Goal: Task Accomplishment & Management: Complete application form

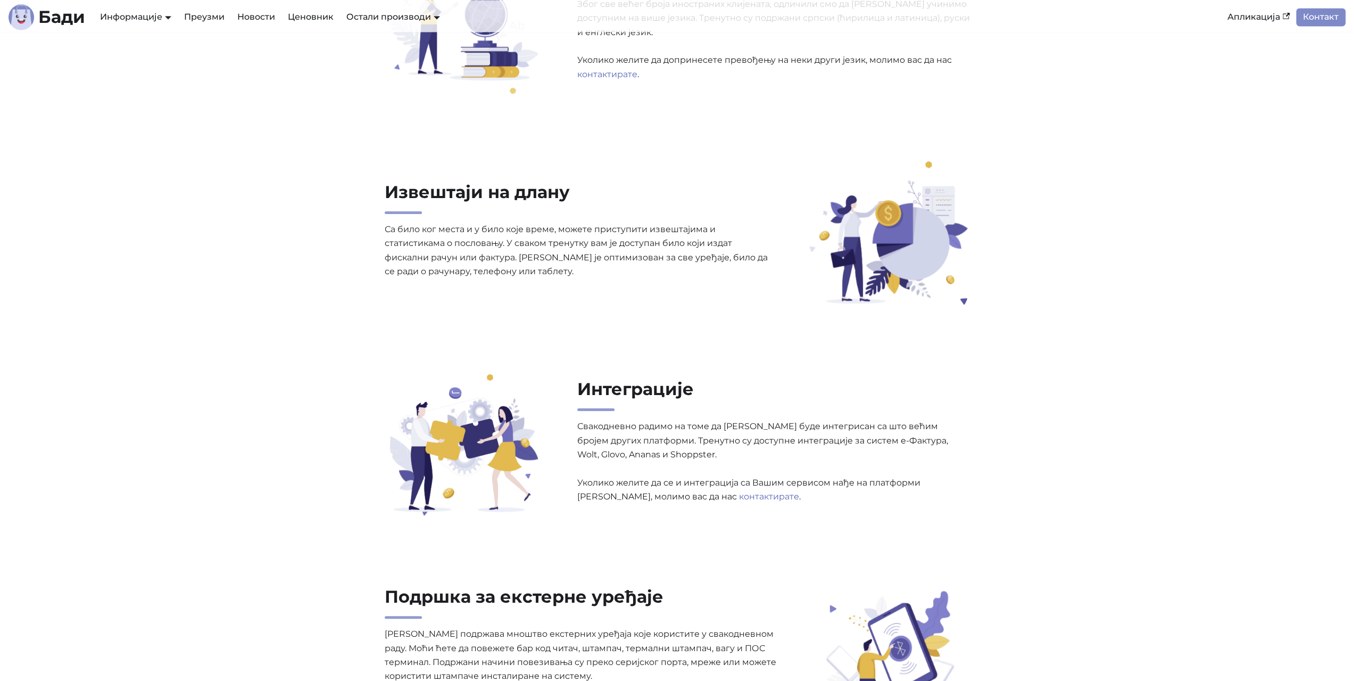
scroll to position [1383, 0]
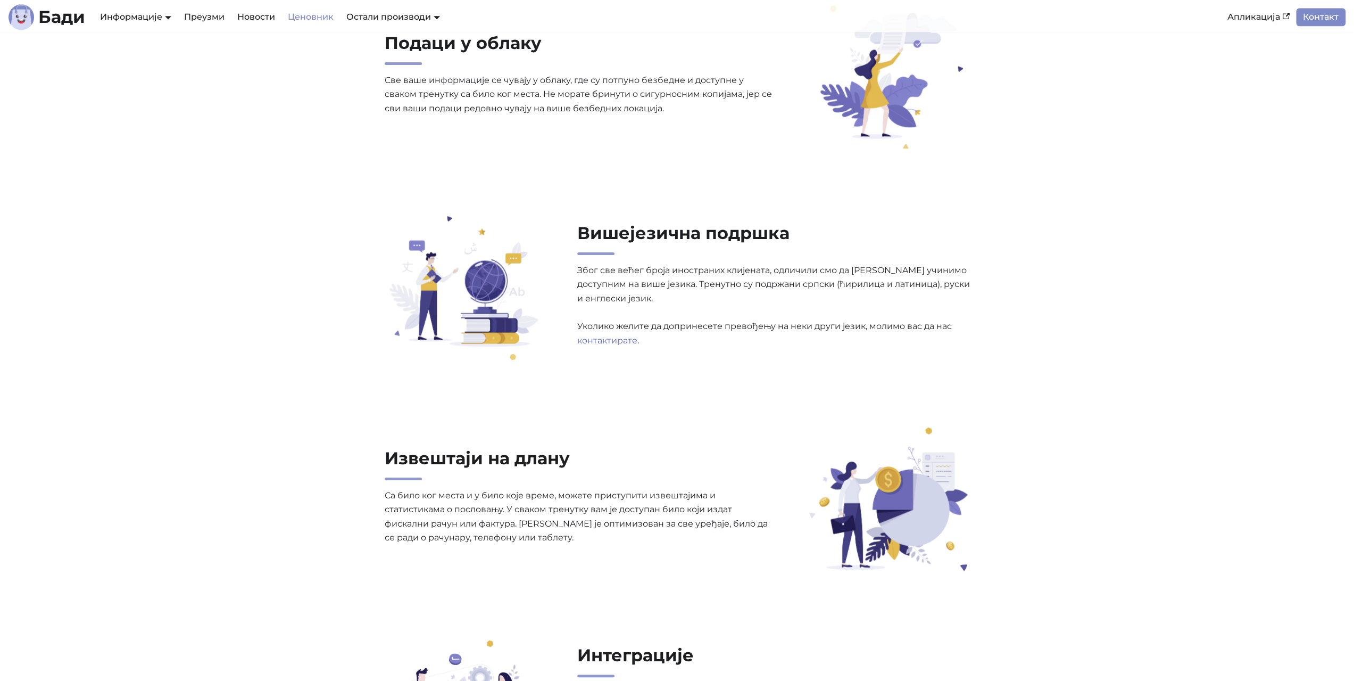
click at [314, 15] on link "Ценовник" at bounding box center [310, 17] width 59 height 18
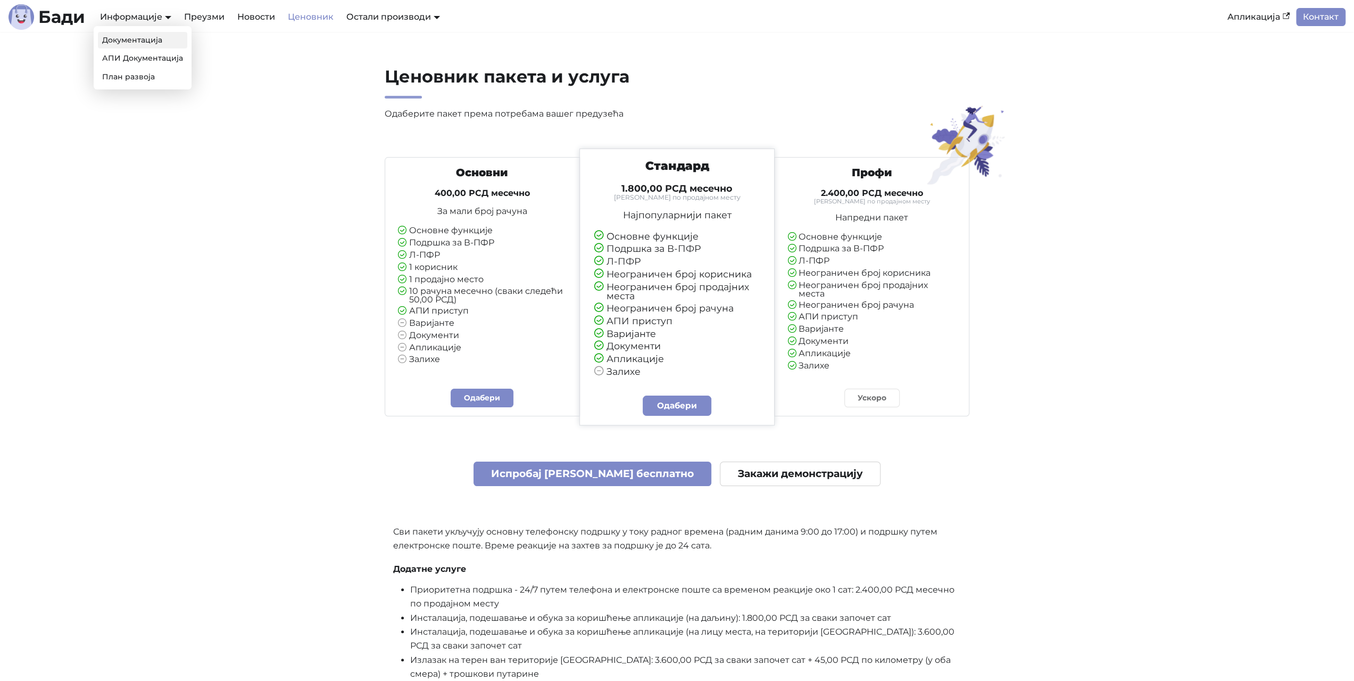
click at [128, 34] on link "Документација" at bounding box center [142, 40] width 89 height 16
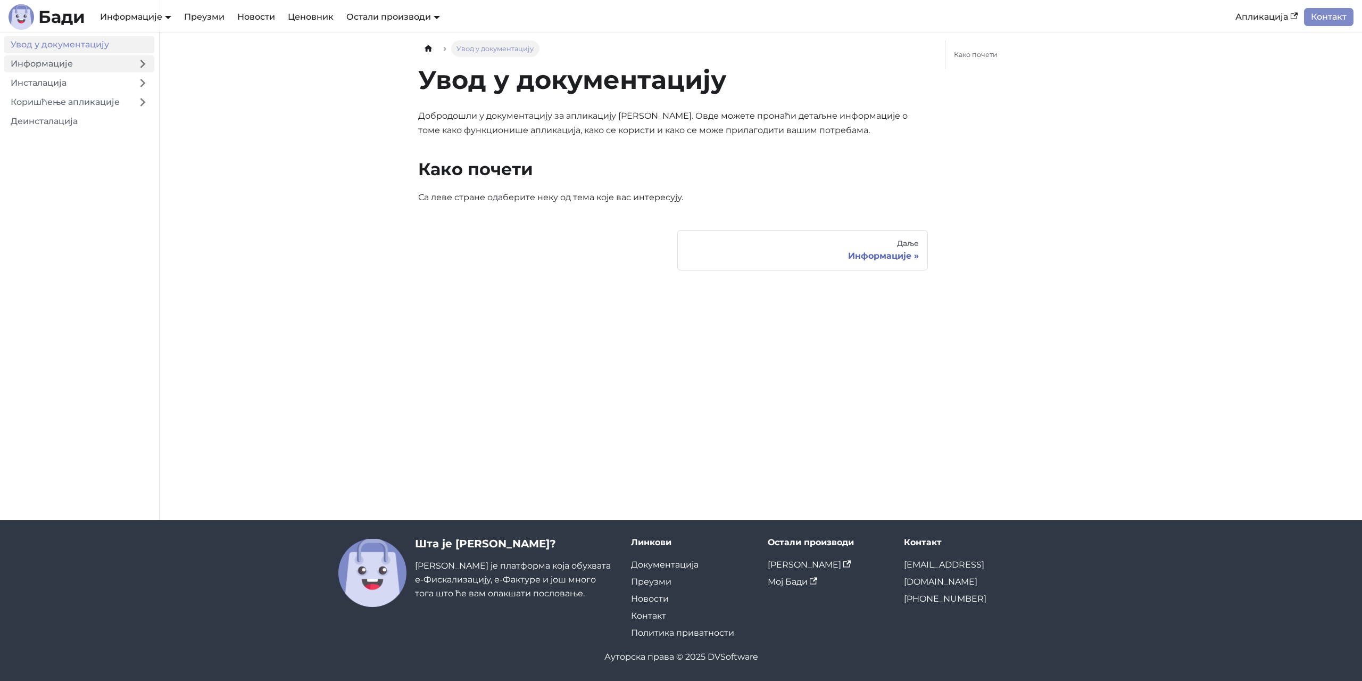
click at [57, 61] on link "Информације" at bounding box center [67, 63] width 127 height 17
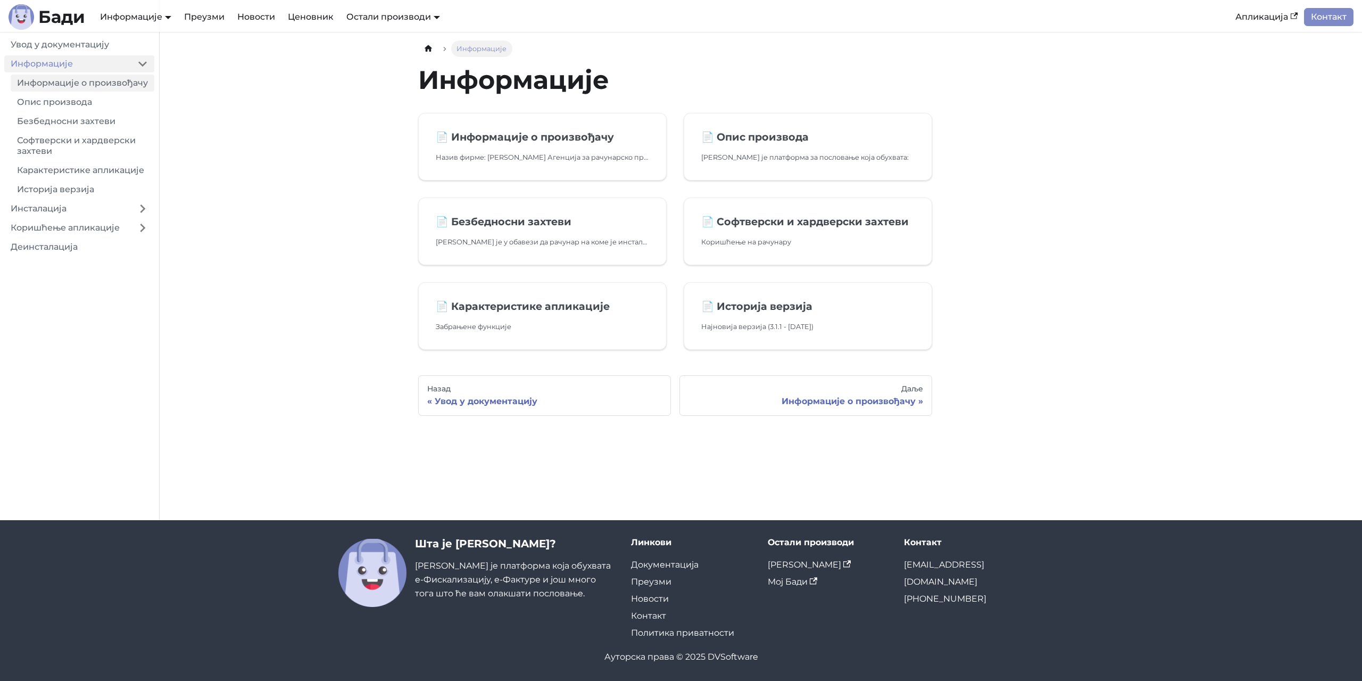
click at [63, 85] on link "Информације о произвођачу" at bounding box center [83, 82] width 144 height 17
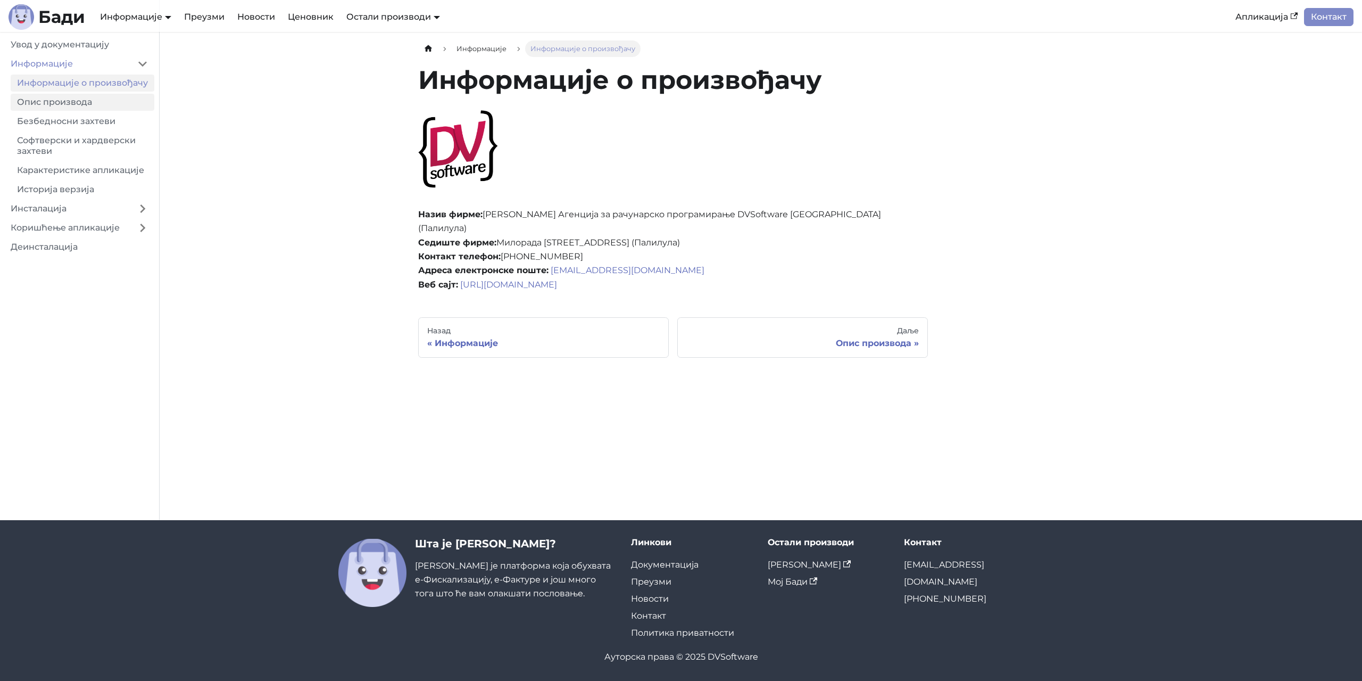
click at [63, 111] on link "Опис производа" at bounding box center [83, 102] width 144 height 17
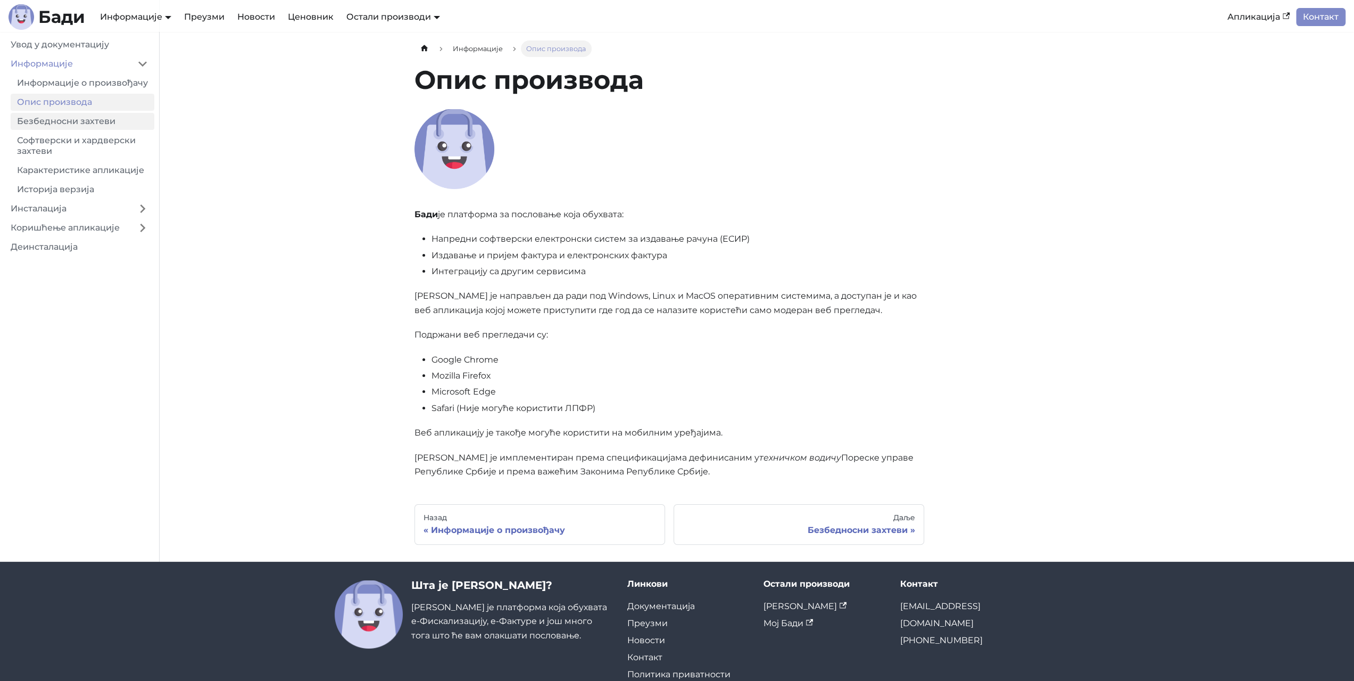
click at [63, 130] on link "Безбедносни захтеви" at bounding box center [83, 121] width 144 height 17
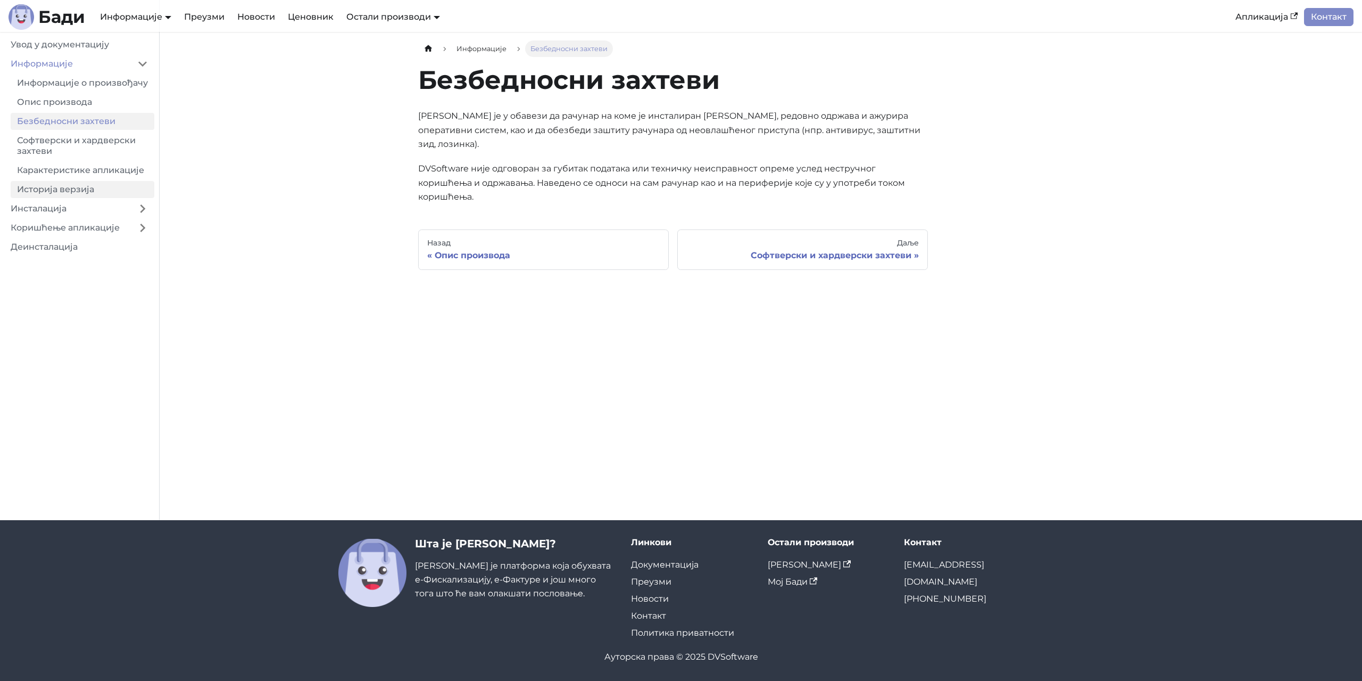
click at [57, 197] on link "Историја верзија" at bounding box center [83, 189] width 144 height 17
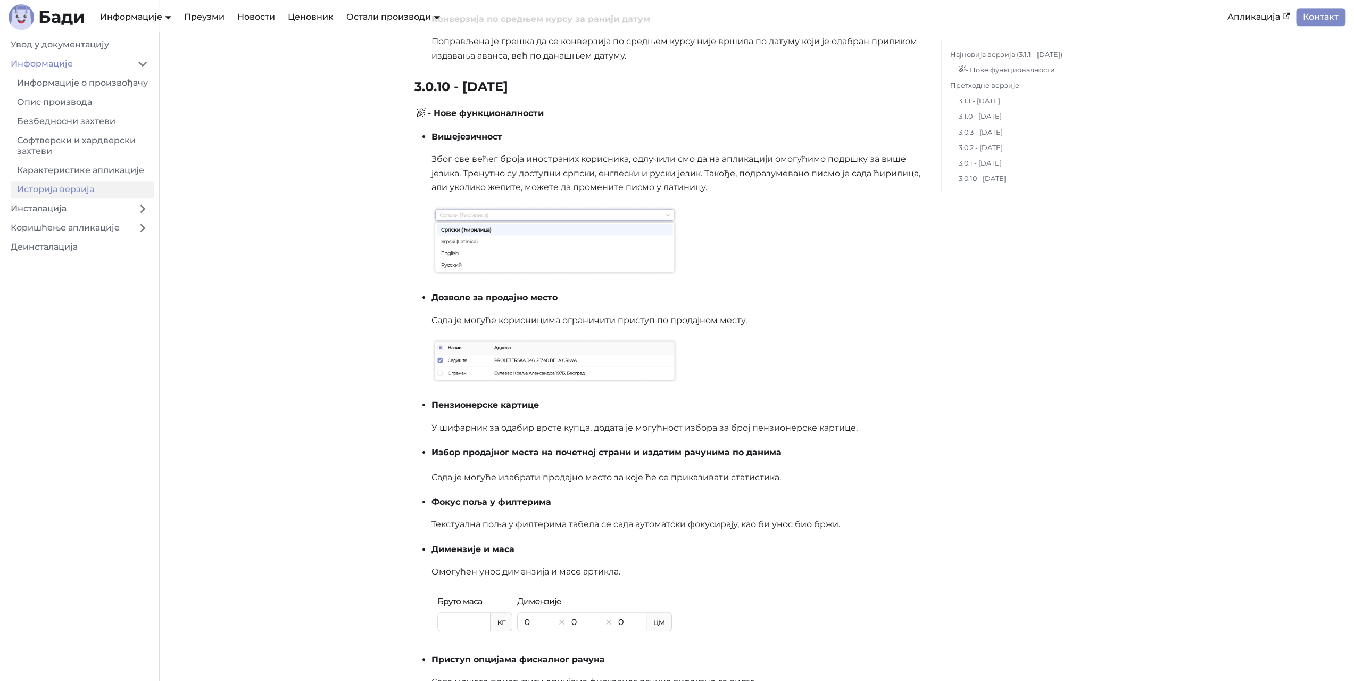
scroll to position [1171, 0]
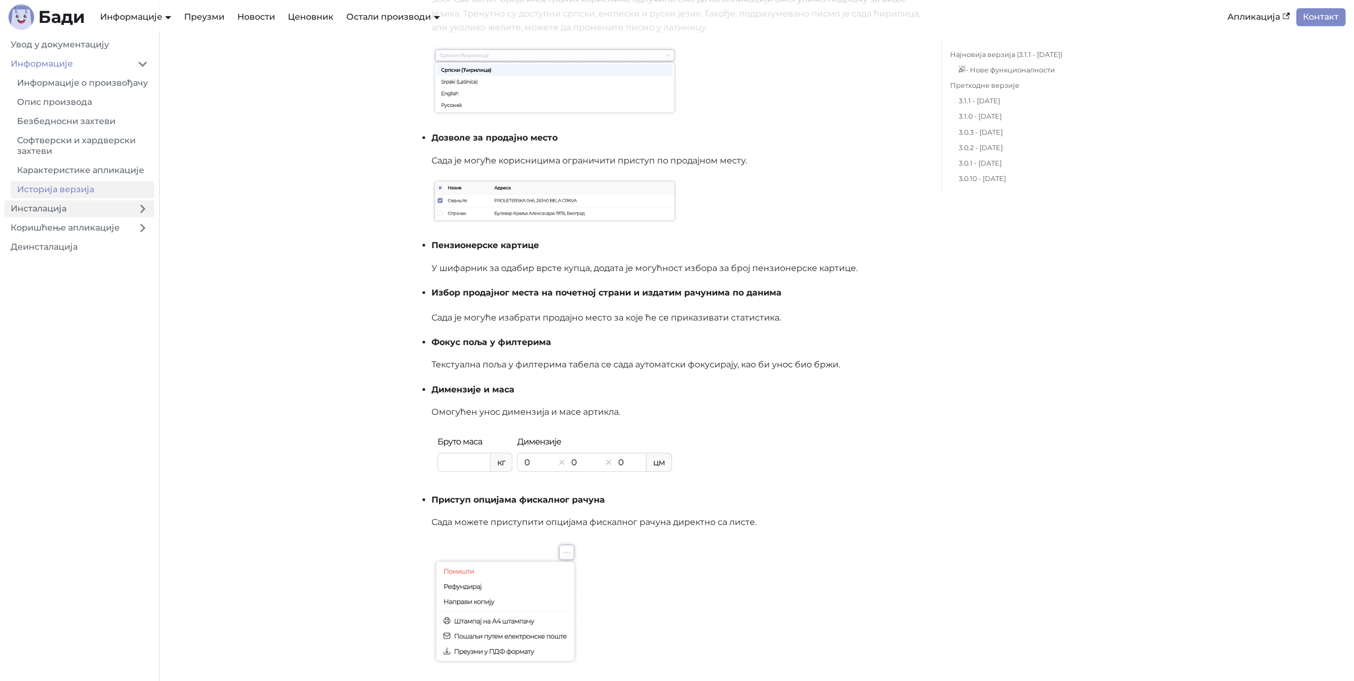
click at [51, 215] on link "Инсталација" at bounding box center [67, 208] width 127 height 17
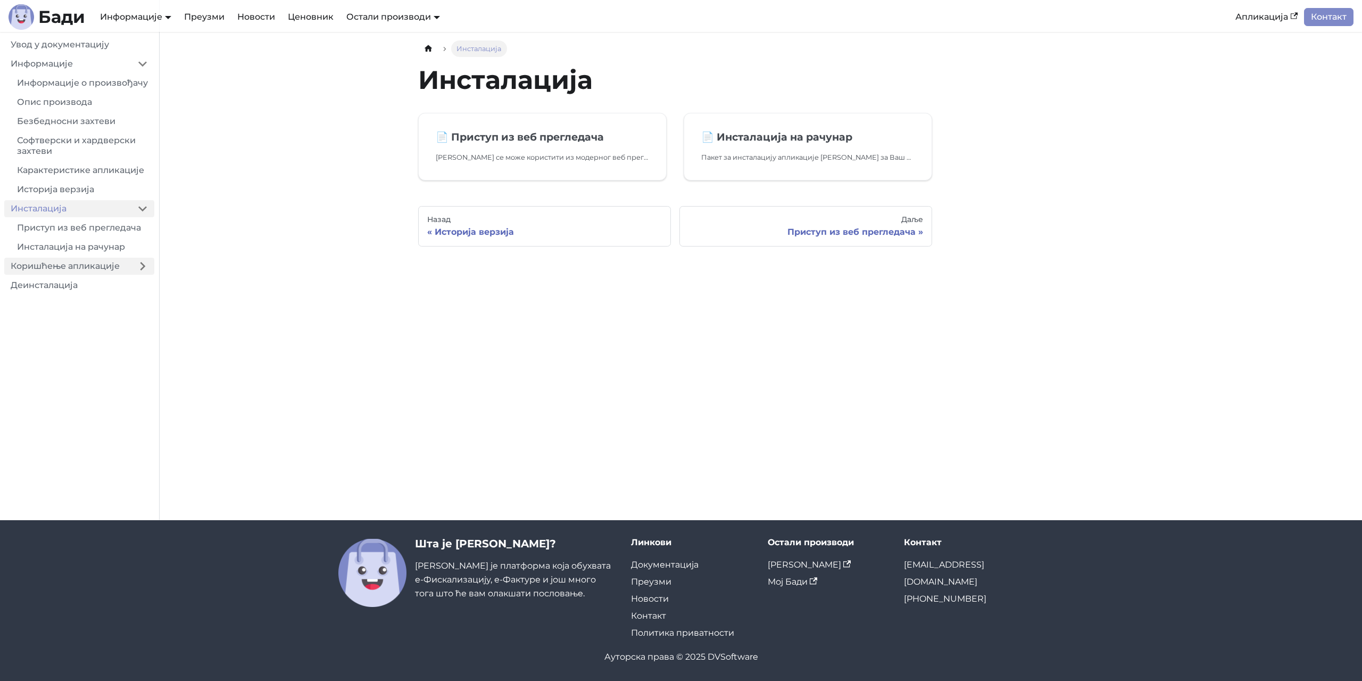
click at [65, 275] on link "Коришћење апликације" at bounding box center [67, 266] width 127 height 17
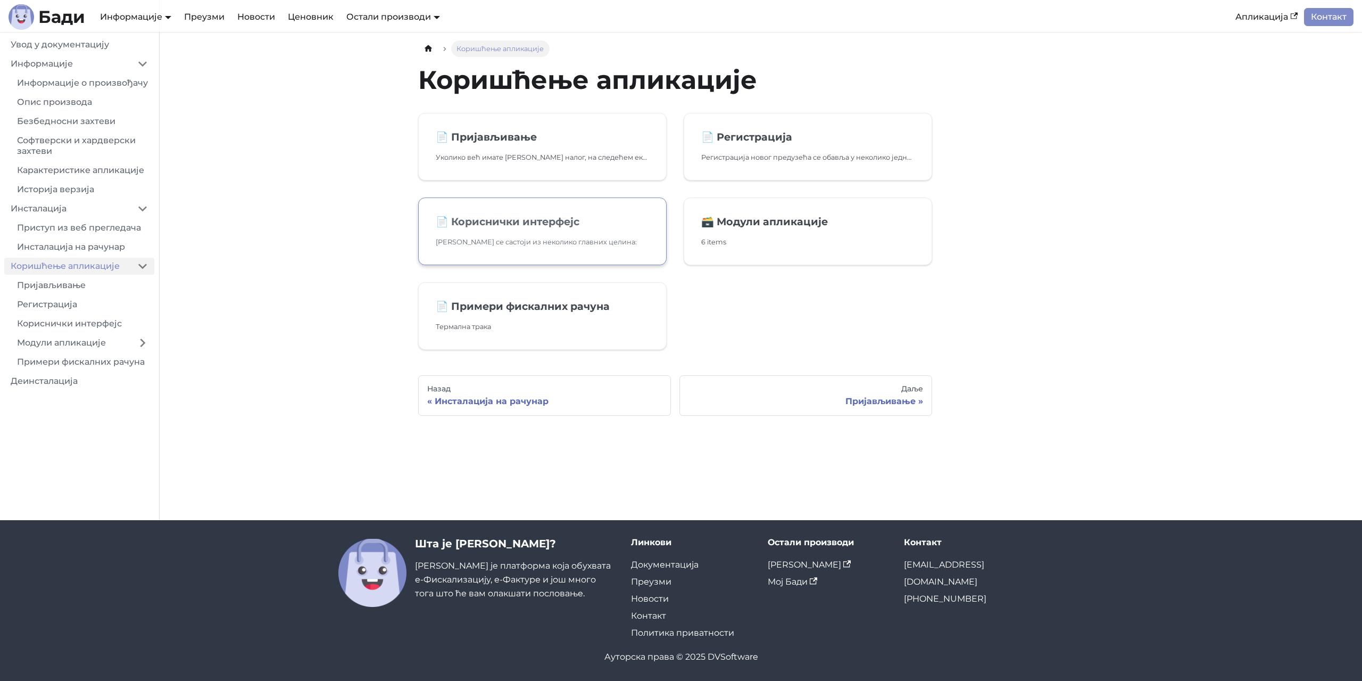
click at [527, 222] on h2 "📄️ Кориснички интерфејс" at bounding box center [542, 221] width 213 height 13
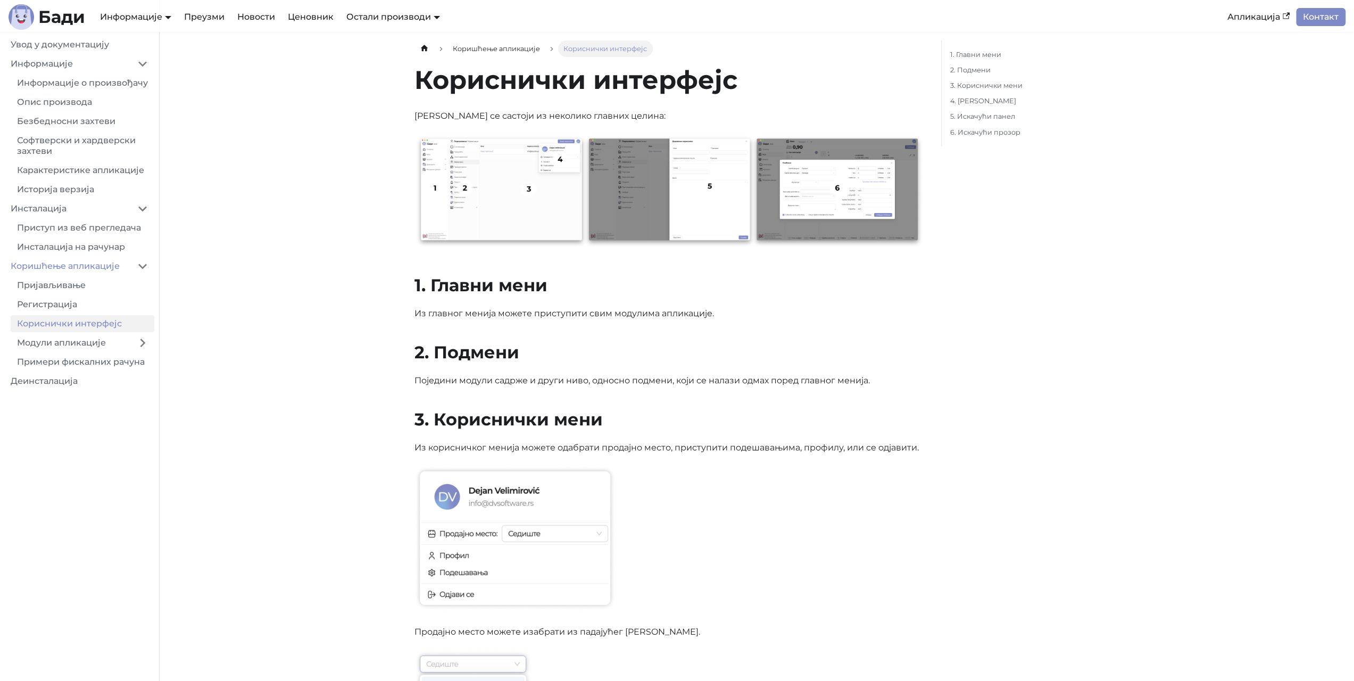
click at [502, 190] on img at bounding box center [669, 191] width 510 height 115
click at [674, 190] on img at bounding box center [669, 191] width 510 height 115
click at [893, 190] on img at bounding box center [669, 191] width 510 height 115
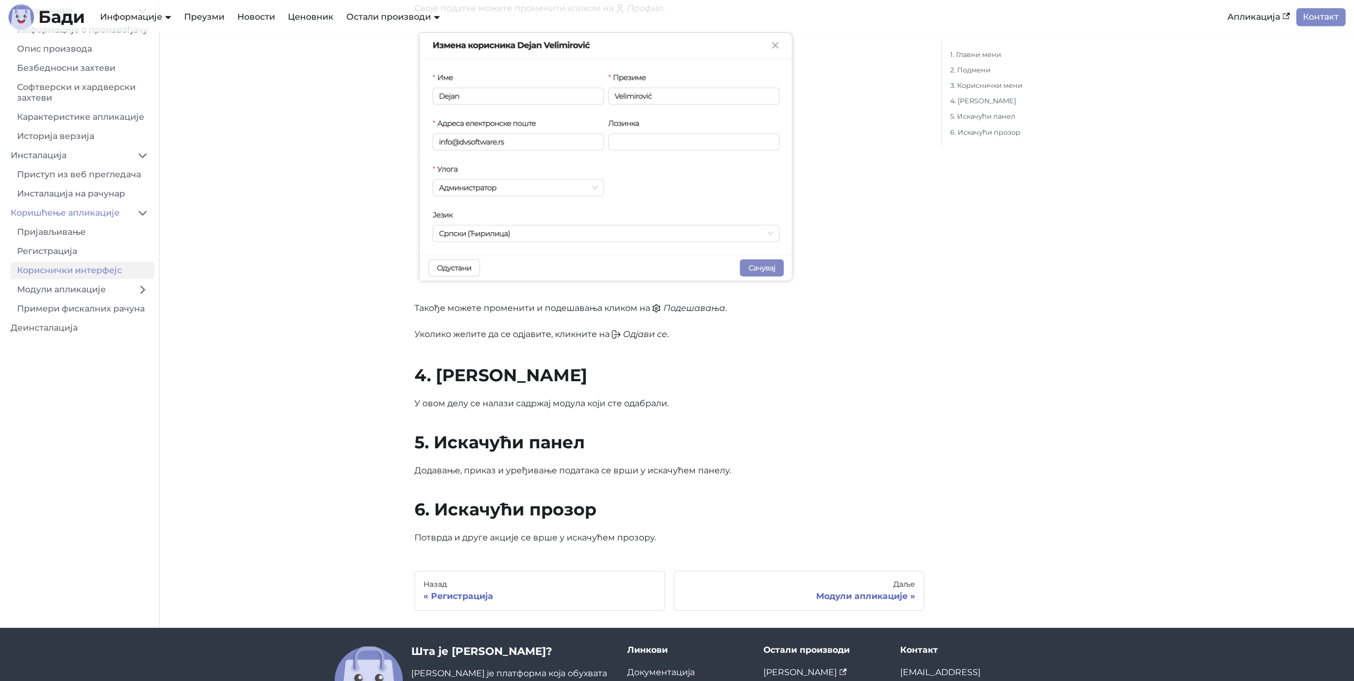
scroll to position [678, 0]
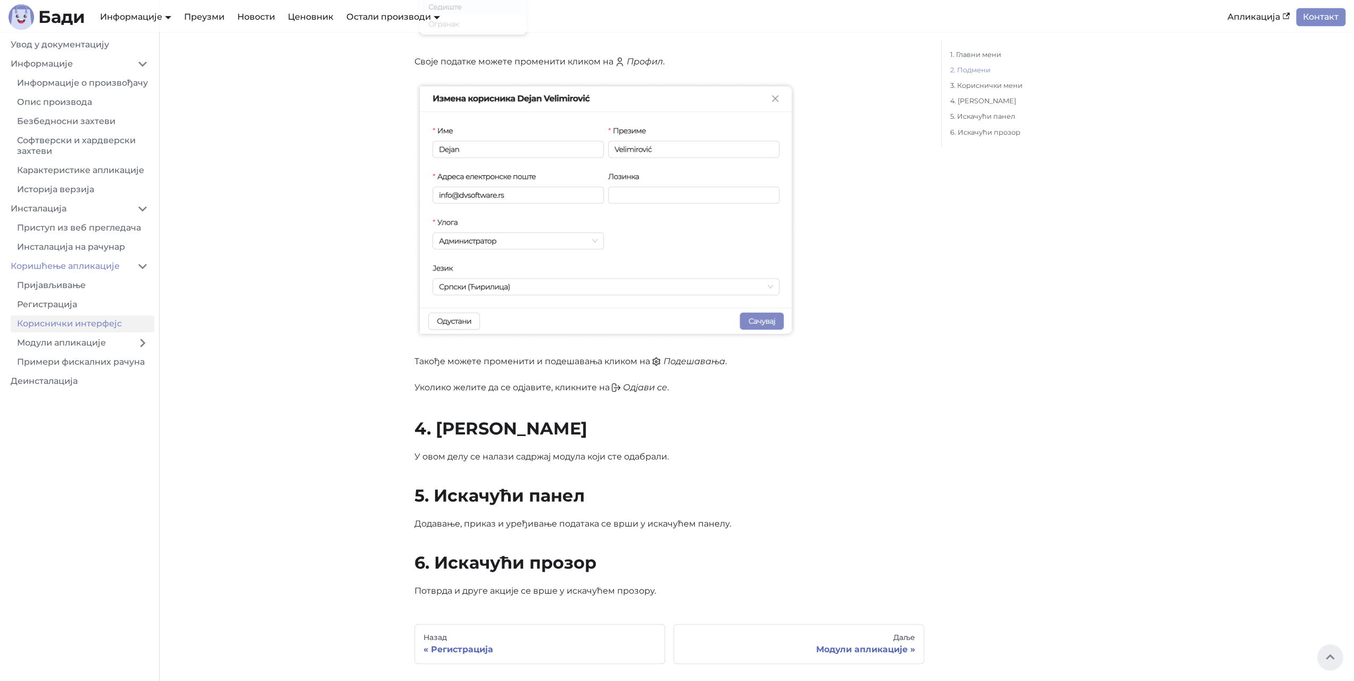
click at [975, 70] on link "2. Подмени" at bounding box center [1022, 69] width 145 height 11
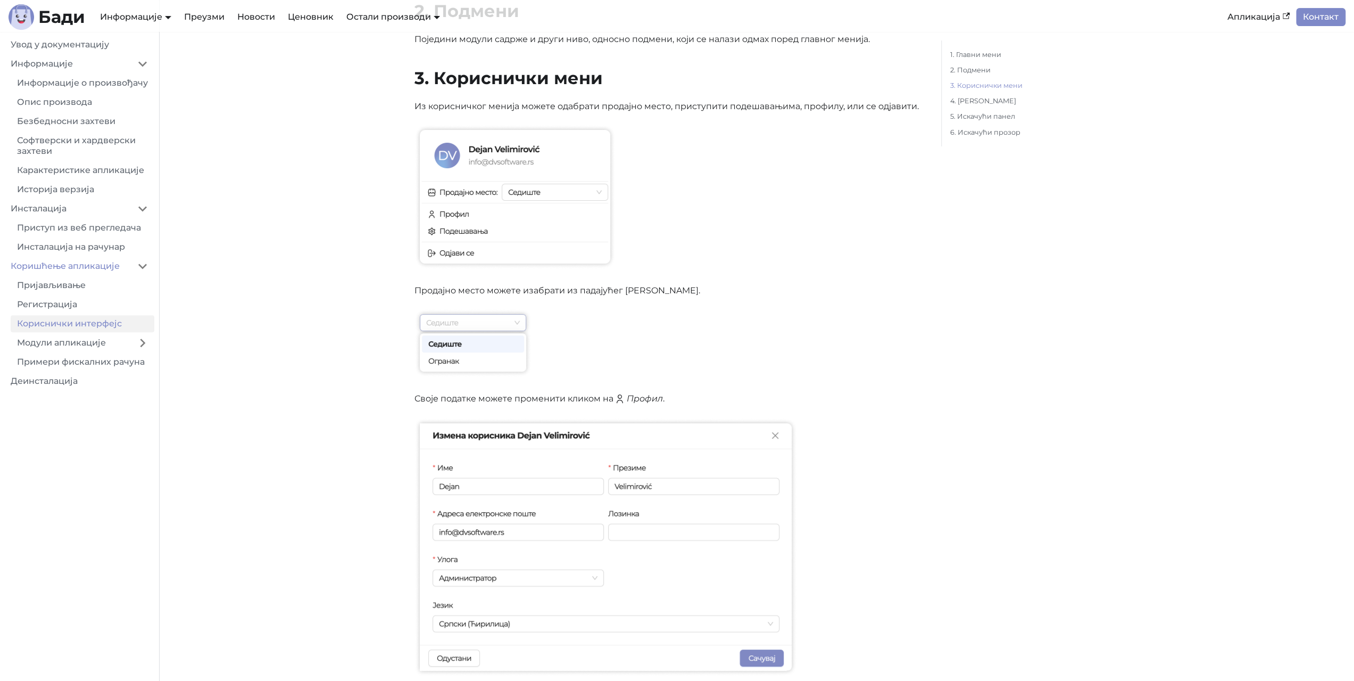
click at [975, 89] on link "3. Кориснички мени" at bounding box center [1022, 85] width 145 height 11
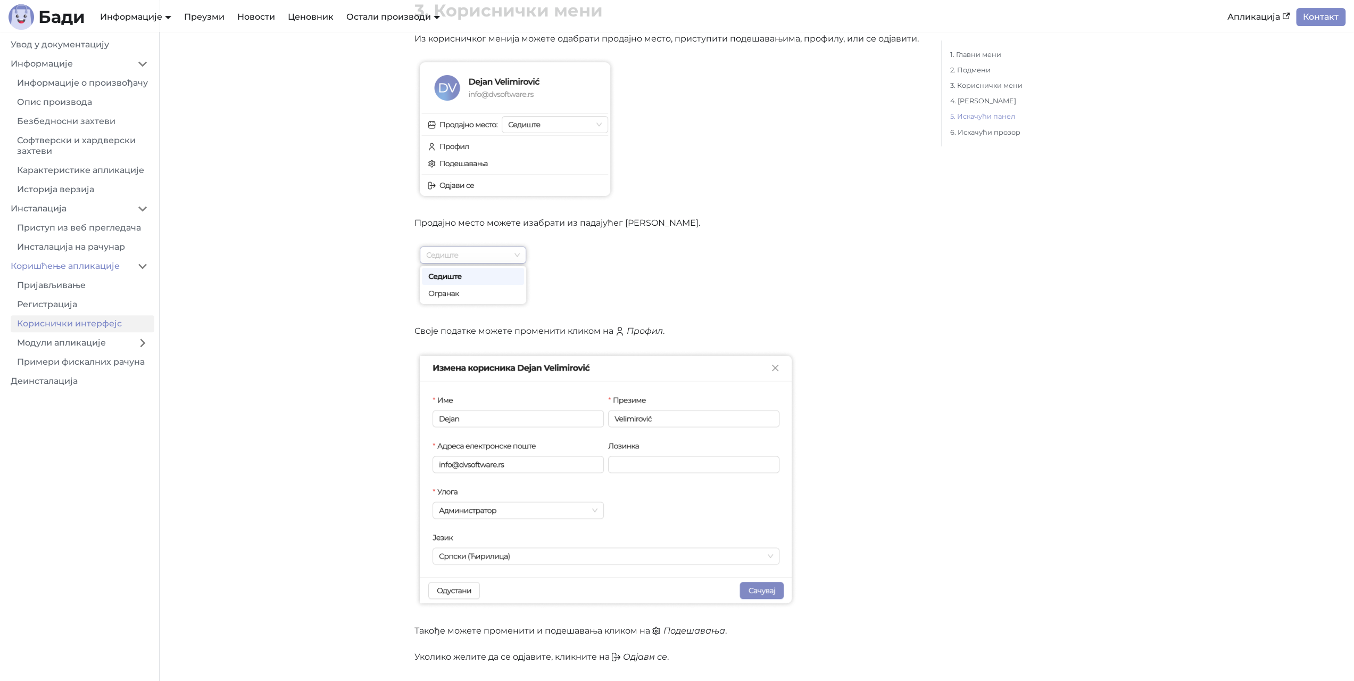
click at [969, 113] on link "5. Искачући панел" at bounding box center [1022, 116] width 145 height 11
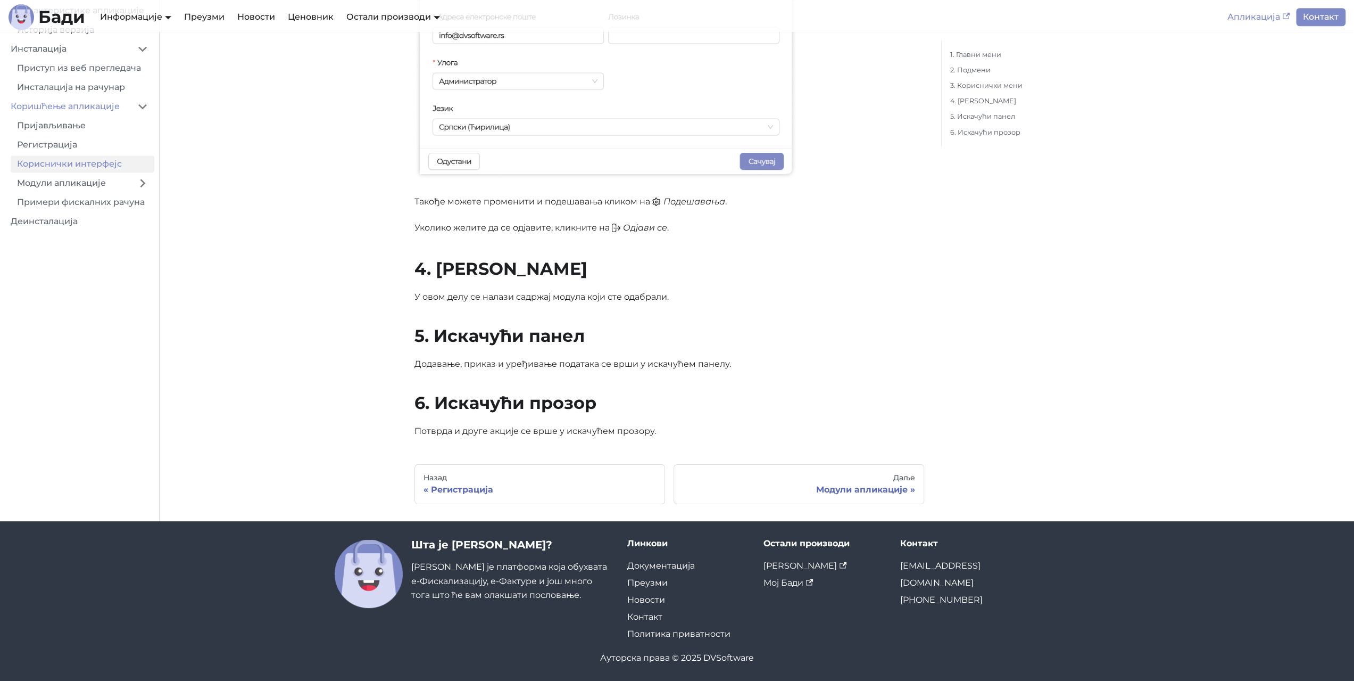
click at [1260, 19] on link "Апликација" at bounding box center [1258, 17] width 75 height 18
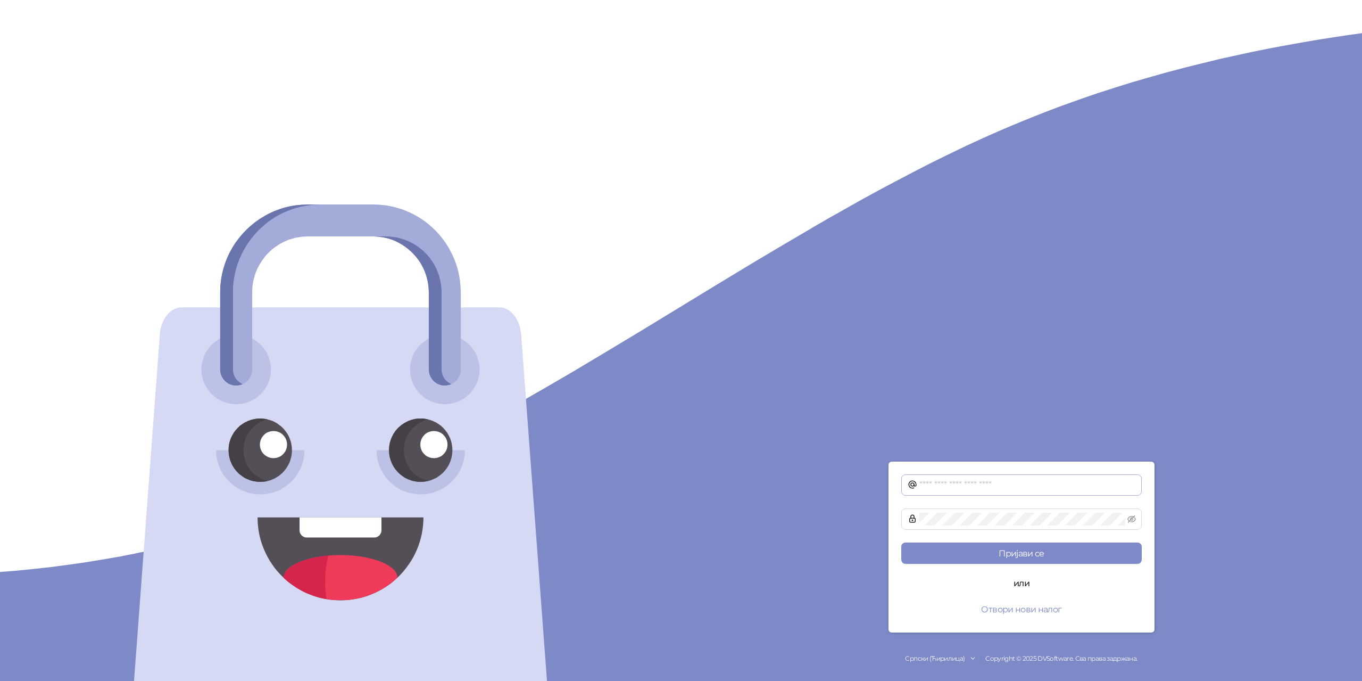
click at [978, 477] on span at bounding box center [1021, 484] width 240 height 21
click at [983, 528] on span at bounding box center [1021, 518] width 240 height 21
click at [1021, 613] on button "Отвори нови налог" at bounding box center [1021, 608] width 240 height 21
